Goal: Find specific page/section: Find specific page/section

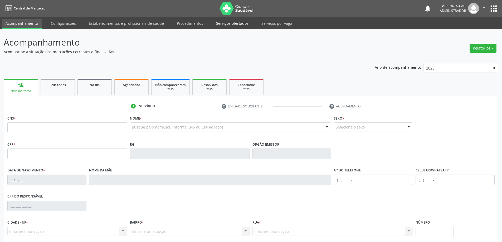
click at [228, 19] on link "Serviços ofertados" at bounding box center [232, 23] width 40 height 9
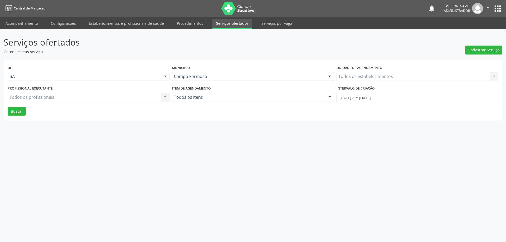
click at [228, 21] on link "Serviços ofertados" at bounding box center [232, 24] width 40 height 10
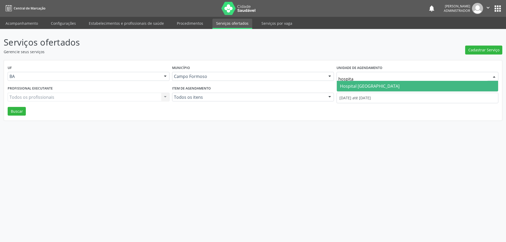
type input "hospital"
click at [379, 85] on span "Hospital [GEOGRAPHIC_DATA]" at bounding box center [370, 86] width 60 height 6
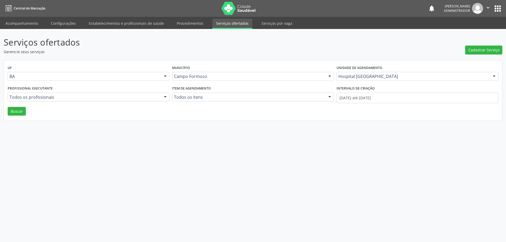
click at [164, 97] on div at bounding box center [165, 97] width 8 height 9
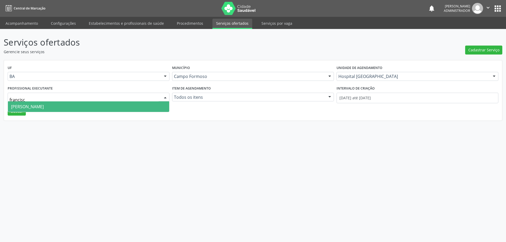
type input "francisco"
click at [148, 103] on span "[PERSON_NAME]" at bounding box center [88, 106] width 161 height 11
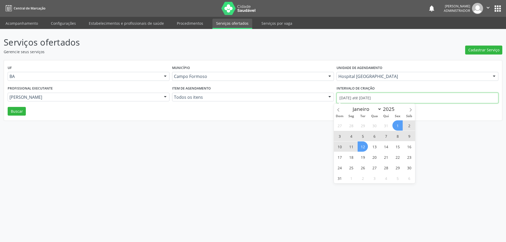
click at [373, 95] on input "[DATE] até [DATE]" at bounding box center [417, 98] width 162 height 11
click at [337, 108] on icon at bounding box center [338, 110] width 4 height 4
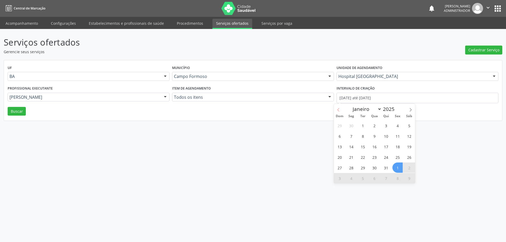
select select "6"
click at [365, 124] on span "1" at bounding box center [363, 125] width 10 height 10
type input "[DATE]"
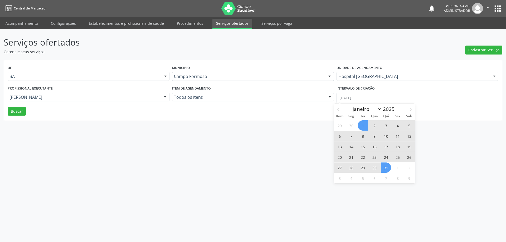
click at [387, 166] on span "31" at bounding box center [386, 168] width 10 height 10
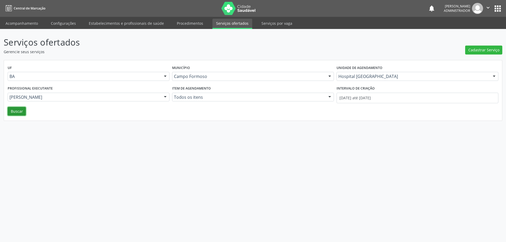
click at [19, 111] on button "Buscar" at bounding box center [17, 111] width 18 height 9
